Goal: Task Accomplishment & Management: Use online tool/utility

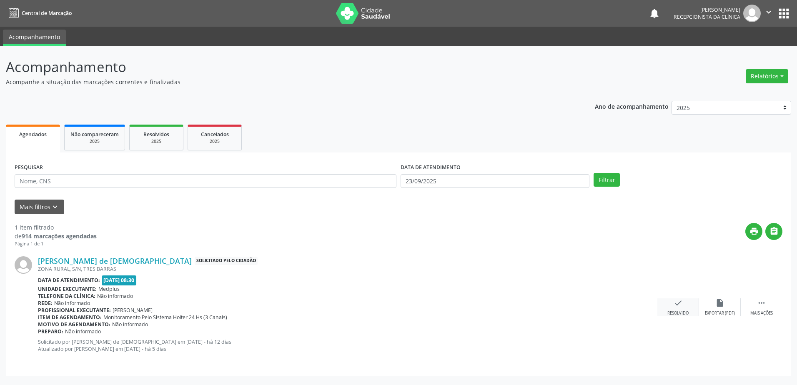
click at [669, 304] on div "check Resolvido" at bounding box center [678, 307] width 42 height 18
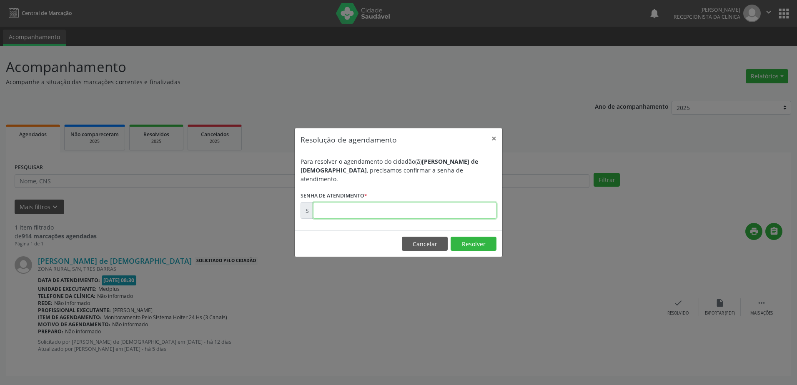
click at [317, 210] on input "text" at bounding box center [404, 210] width 183 height 17
type input "00176156"
click at [469, 240] on button "Resolver" at bounding box center [473, 244] width 46 height 14
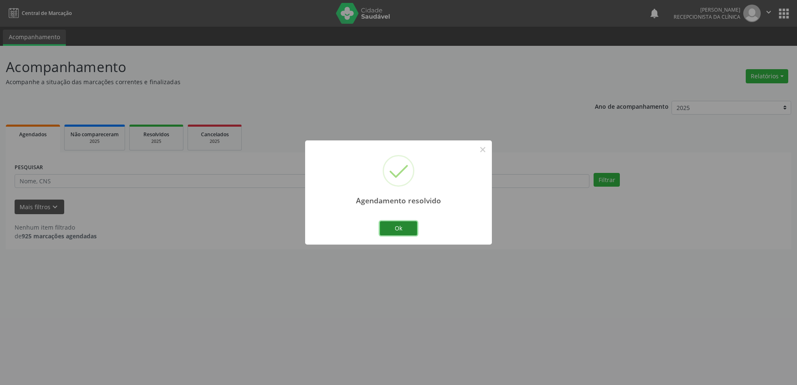
click at [406, 232] on button "Ok" at bounding box center [398, 228] width 37 height 14
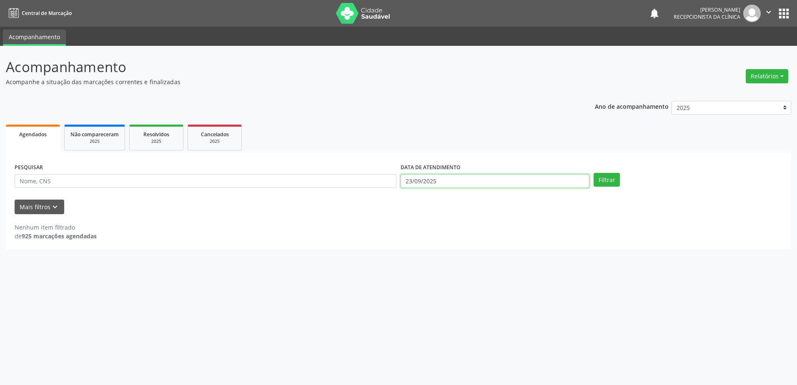
click at [482, 182] on body "Central de Marcação notifications [PERSON_NAME] Recepcionista da clínica  Conf…" at bounding box center [398, 192] width 797 height 385
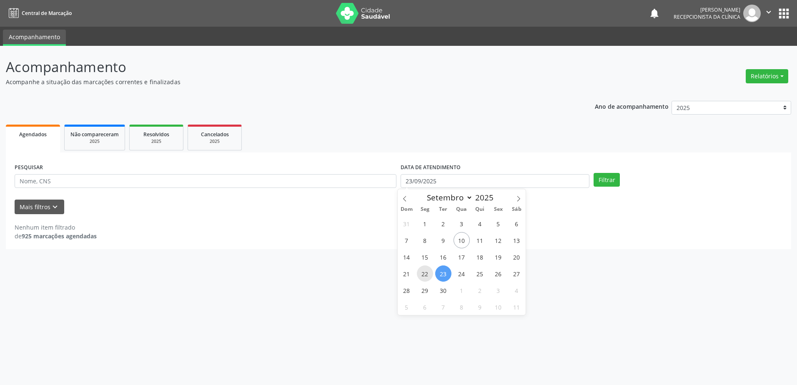
click at [427, 272] on span "22" at bounding box center [425, 273] width 16 height 16
type input "[DATE]"
click at [602, 181] on button "Filtrar" at bounding box center [606, 180] width 26 height 14
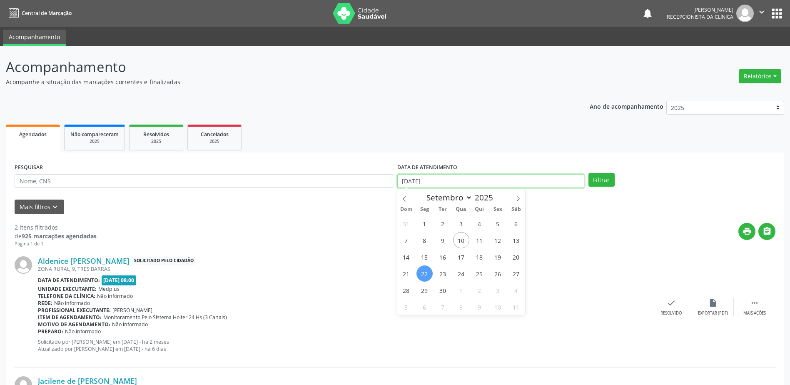
click at [443, 178] on input "[DATE]" at bounding box center [490, 181] width 187 height 14
click at [495, 276] on span "26" at bounding box center [498, 273] width 16 height 16
type input "[DATE]"
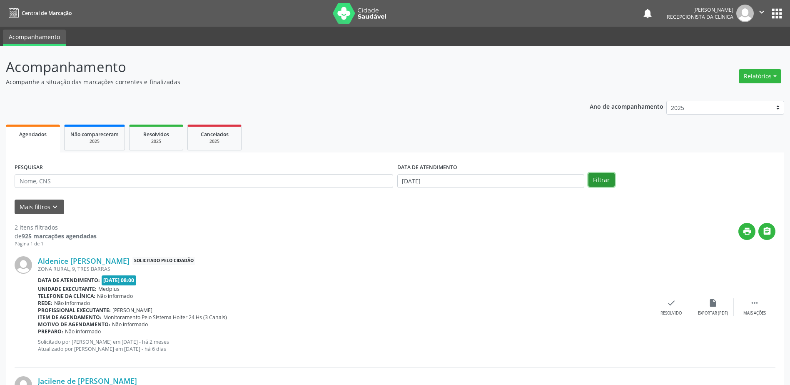
click at [597, 176] on button "Filtrar" at bounding box center [602, 180] width 26 height 14
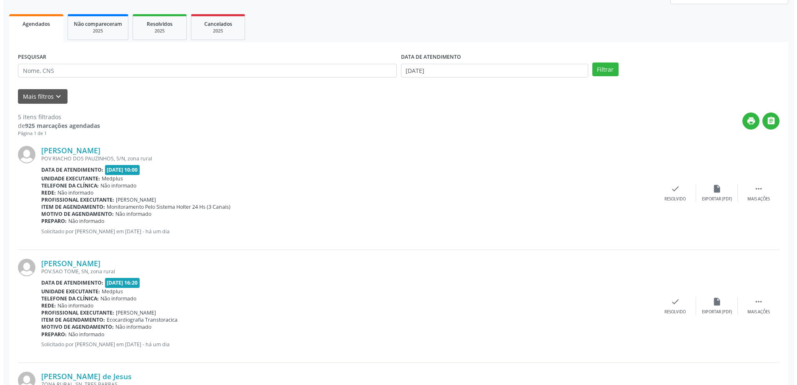
scroll to position [125, 0]
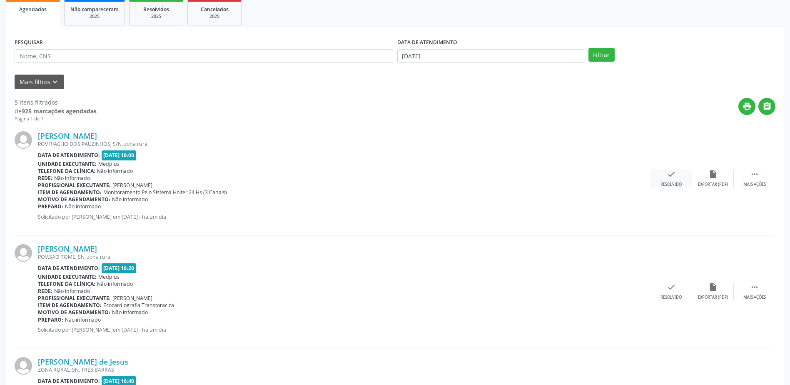
click at [680, 182] on div "Resolvido" at bounding box center [671, 185] width 21 height 6
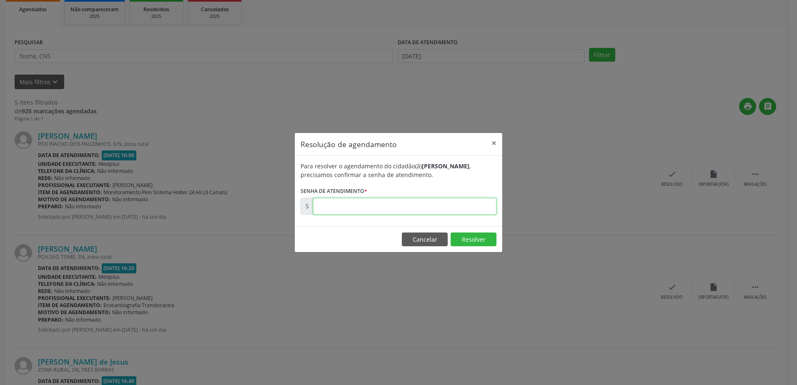
click at [420, 206] on input "text" at bounding box center [404, 206] width 183 height 17
type input "00178216"
click at [484, 238] on button "Resolver" at bounding box center [473, 239] width 46 height 14
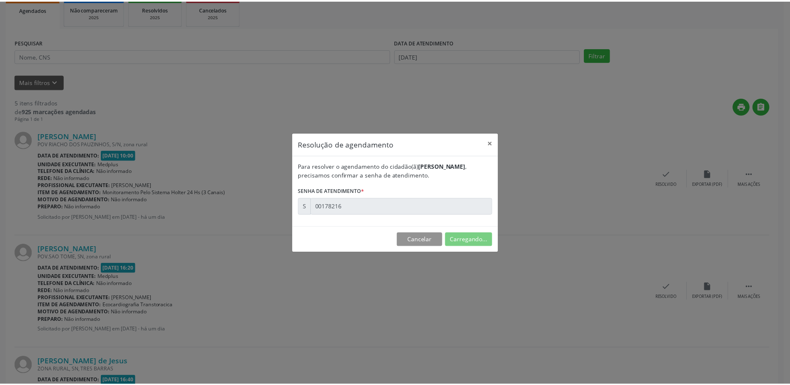
scroll to position [0, 0]
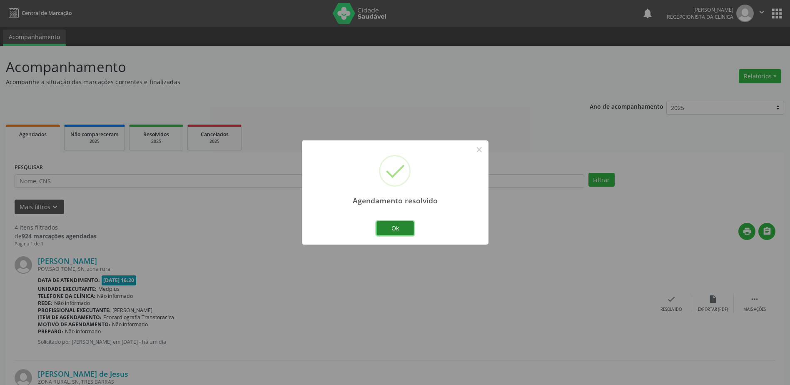
click at [400, 229] on button "Ok" at bounding box center [395, 228] width 37 height 14
